Goal: Information Seeking & Learning: Learn about a topic

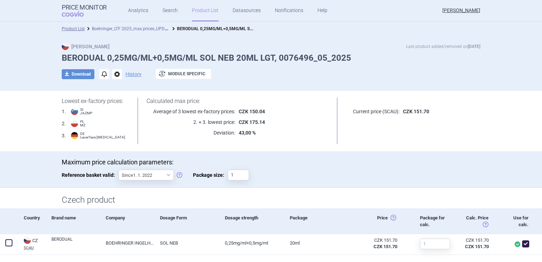
click at [126, 29] on link "Boehringer_LTF 2025_max.prices_UPDATED [DATE]_ALL" at bounding box center [144, 28] width 105 height 7
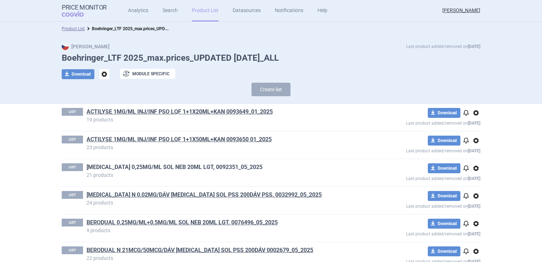
click at [126, 164] on link "[MEDICAL_DATA] 0,25MG/ML SOL NEB 20ML LGT, 0092351_05_2025" at bounding box center [175, 167] width 176 height 8
click at [179, 191] on link "[MEDICAL_DATA] N 0,02MG/DÁV [MEDICAL_DATA] SOL PSS 200DÁV PSS, 0032992_05_2025" at bounding box center [204, 195] width 235 height 8
click at [213, 192] on link "[MEDICAL_DATA] N 0,02MG/DÁV [MEDICAL_DATA] SOL PSS 200DÁV PSS, 0032992_05_2025" at bounding box center [204, 195] width 235 height 8
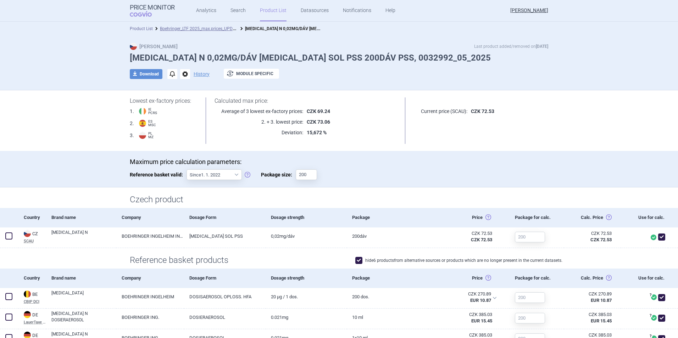
click at [143, 28] on link "Product List" at bounding box center [141, 28] width 23 height 5
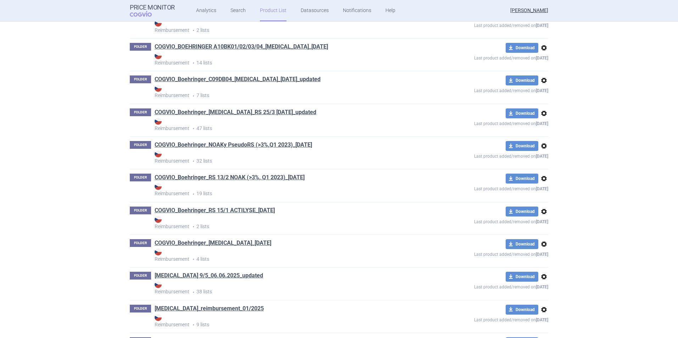
scroll to position [171, 0]
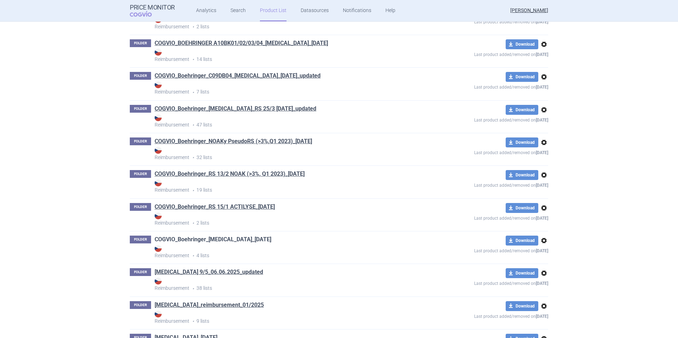
click at [239, 236] on link "COGVIO_Boehringer_SYNJARDY_06.06.2025" at bounding box center [213, 240] width 117 height 8
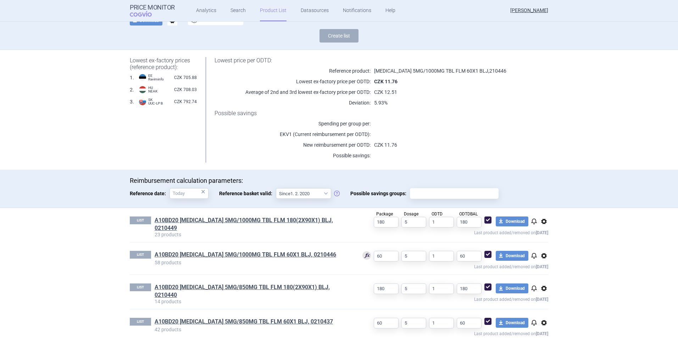
scroll to position [61, 0]
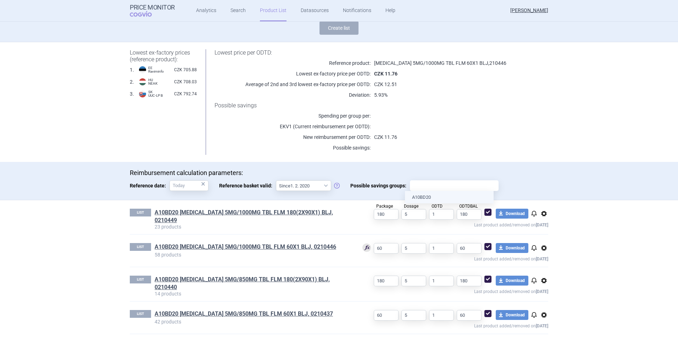
click at [460, 189] on input "Possible savings groups:" at bounding box center [455, 185] width 84 height 9
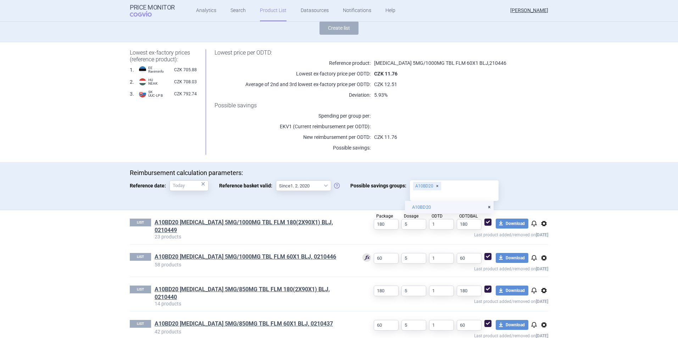
click at [422, 195] on body "Price Monitor COGVIO Analytics Search Product List Datasources Notifications He…" at bounding box center [339, 169] width 678 height 338
click at [456, 184] on div "A10BD20" at bounding box center [454, 191] width 89 height 21
click at [456, 191] on input "Possible savings groups: A10BD20" at bounding box center [455, 195] width 84 height 9
click at [462, 164] on div "Reimbursement calculation parameters: Reference date: × Reference basket valid:…" at bounding box center [339, 186] width 678 height 48
